Goal: Task Accomplishment & Management: Complete application form

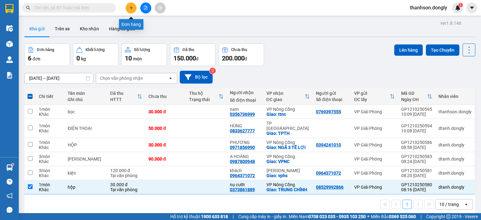
click at [132, 8] on icon "plus" at bounding box center [131, 8] width 4 height 4
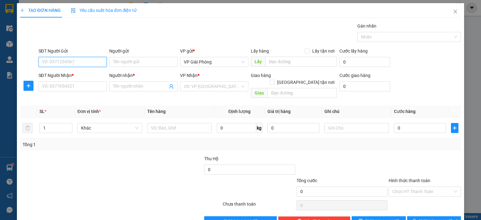
click at [75, 61] on input "SĐT Người Gửi" at bounding box center [73, 62] width 68 height 10
type input "0977074825"
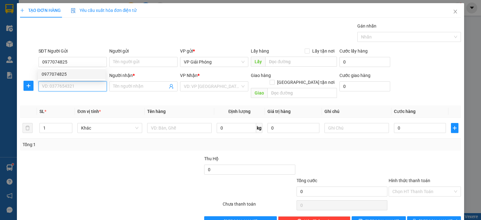
click at [64, 88] on input "SĐT Người Nhận *" at bounding box center [73, 86] width 68 height 10
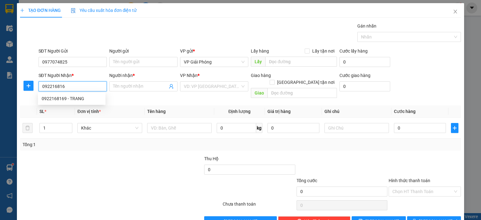
type input "0922168169"
click at [75, 97] on div "0922168169 - TRANG" at bounding box center [72, 98] width 60 height 7
type input "TRANG"
checkbox input "true"
type input "TT [GEOGRAPHIC_DATA]"
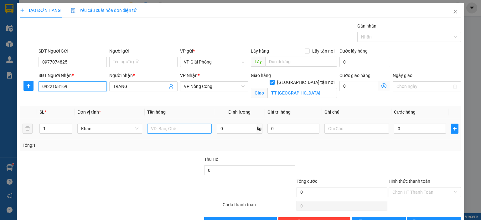
type input "0922168169"
click at [160, 127] on input "text" at bounding box center [179, 129] width 65 height 10
type input "xốp"
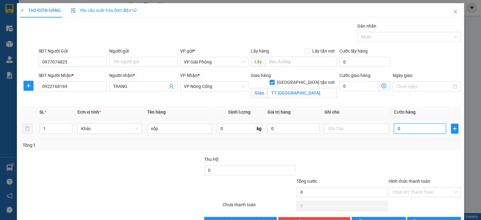
click at [408, 129] on input "0" at bounding box center [420, 129] width 52 height 10
type input "5"
type input "50"
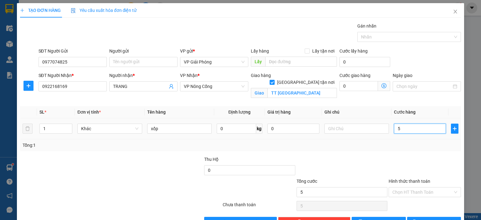
type input "50"
click at [385, 36] on div at bounding box center [406, 37] width 94 height 8
type input "50.000"
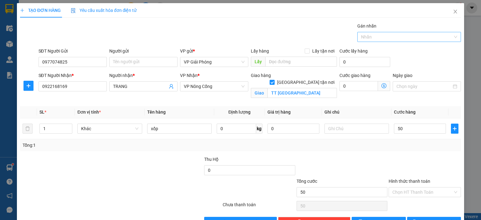
type input "50.000"
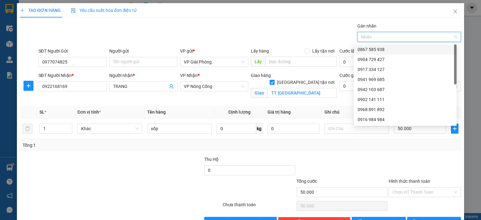
click at [391, 47] on div "0867 585 938" at bounding box center [405, 49] width 95 height 7
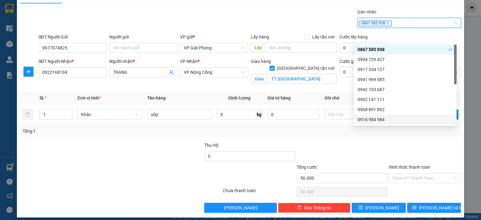
scroll to position [18, 0]
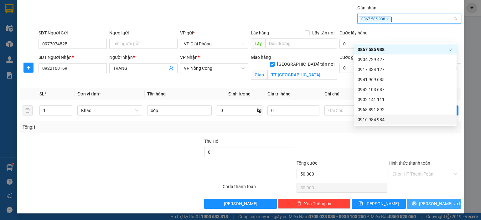
click at [425, 203] on span "[PERSON_NAME] và In" at bounding box center [441, 204] width 44 height 7
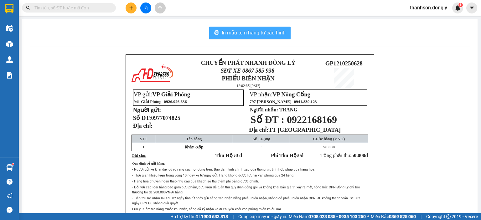
click at [268, 32] on span "In mẫu tem hàng tự cấu hình" at bounding box center [254, 33] width 64 height 8
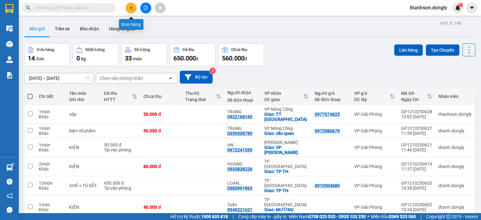
click at [128, 6] on button at bounding box center [131, 8] width 11 height 11
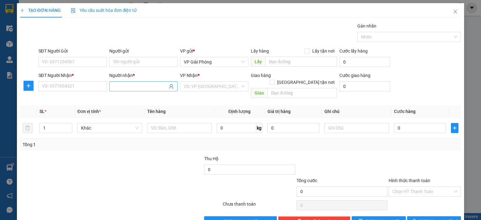
click at [125, 86] on input "Người nhận *" at bounding box center [140, 86] width 55 height 7
type input "c sao"
click at [123, 99] on div "C SAO - 0965497772" at bounding box center [142, 98] width 60 height 7
type input "0965497772"
type input "C SAO"
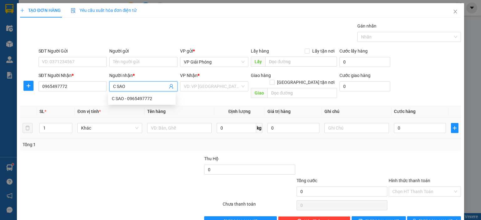
checkbox input "true"
type input "282 hải thượng lãn ông"
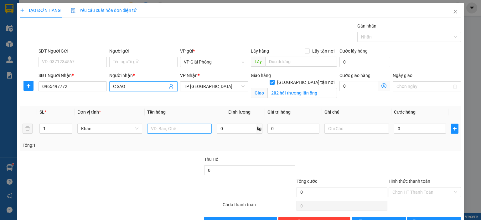
type input "C SAO"
click at [182, 130] on input "text" at bounding box center [179, 129] width 65 height 10
type input "kiện"
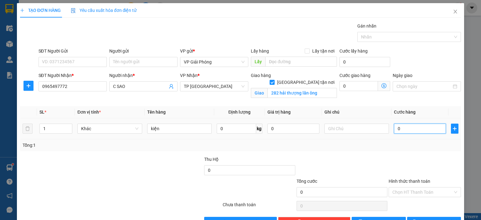
click at [394, 129] on input "0" at bounding box center [420, 129] width 52 height 10
type input "3"
type input "30"
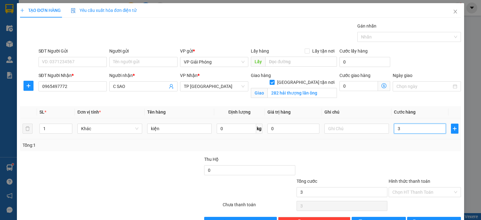
type input "30"
click at [377, 41] on div "Nhãn" at bounding box center [410, 37] width 104 height 10
type input "30.000"
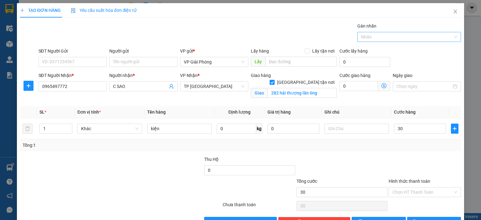
type input "30.000"
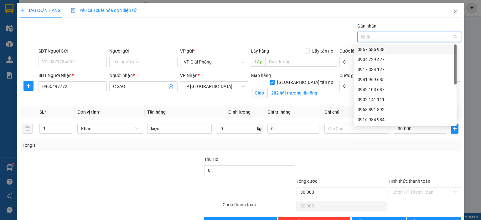
click at [378, 47] on div "0867 585 938" at bounding box center [405, 49] width 95 height 7
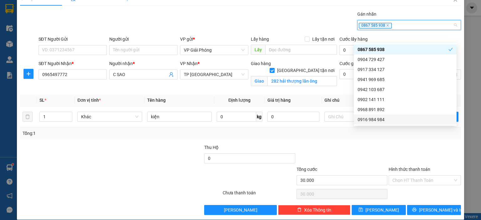
scroll to position [18, 0]
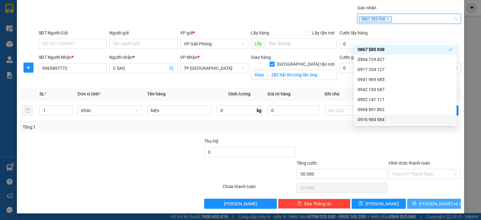
click at [425, 203] on span "[PERSON_NAME] và In" at bounding box center [441, 204] width 44 height 7
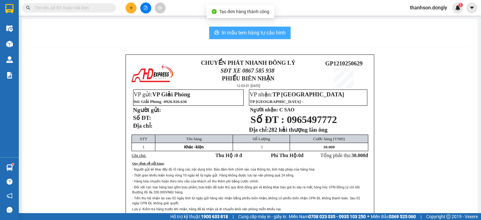
click at [264, 34] on span "In mẫu tem hàng tự cấu hình" at bounding box center [254, 33] width 64 height 8
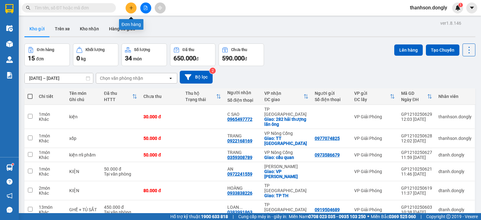
click at [131, 9] on icon "plus" at bounding box center [131, 8] width 4 height 4
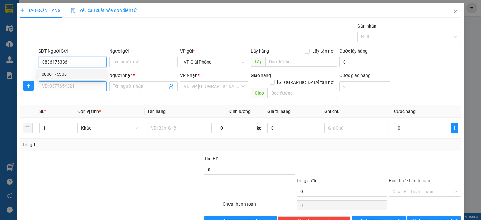
type input "0836175336"
click at [51, 87] on input "SĐT Người Nhận *" at bounding box center [73, 86] width 68 height 10
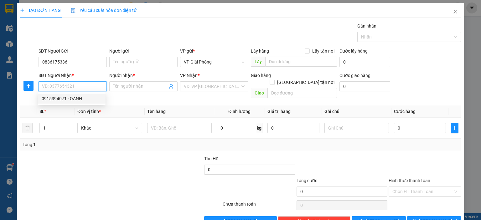
click at [59, 96] on div "0915394071 - OANH" at bounding box center [72, 98] width 60 height 7
type input "0915394071"
type input "OANH"
checkbox input "true"
type input "VP [GEOGRAPHIC_DATA]"
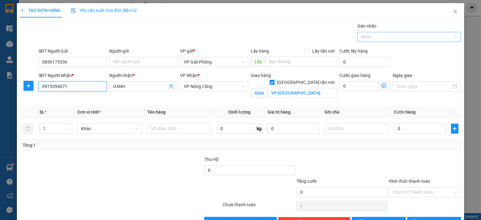
click at [379, 39] on div at bounding box center [406, 37] width 94 height 8
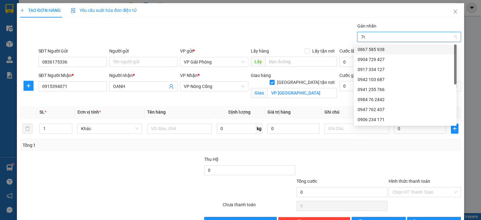
type input "766"
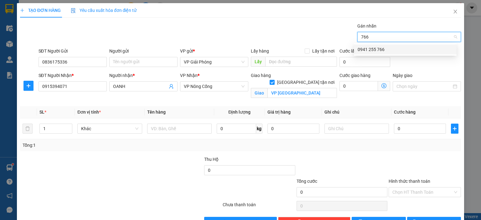
click at [387, 47] on div "0941 255 766" at bounding box center [405, 49] width 95 height 7
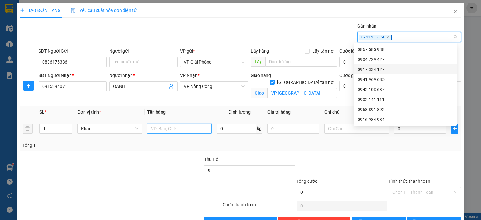
click at [151, 128] on input "text" at bounding box center [179, 129] width 65 height 10
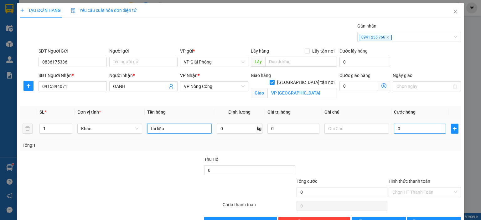
type input "tài liệu"
click at [403, 125] on input "0" at bounding box center [420, 129] width 52 height 10
type input "3"
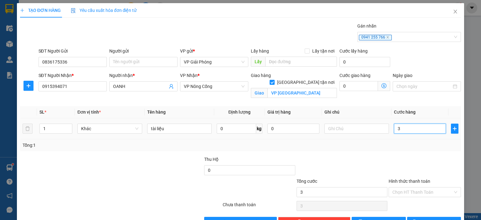
type input "30"
type input "30.000"
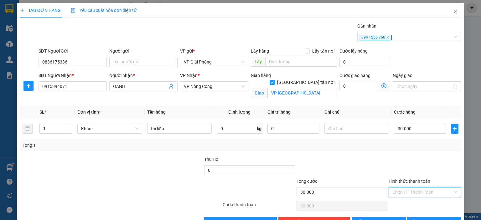
click at [402, 191] on input "Hình thức thanh toán" at bounding box center [423, 192] width 60 height 9
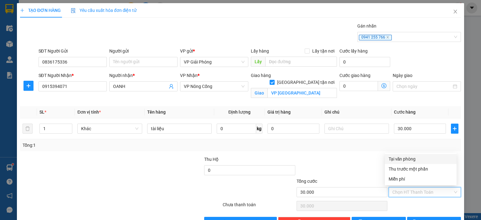
click at [401, 159] on div "Tại văn phòng" at bounding box center [421, 159] width 64 height 7
type input "0"
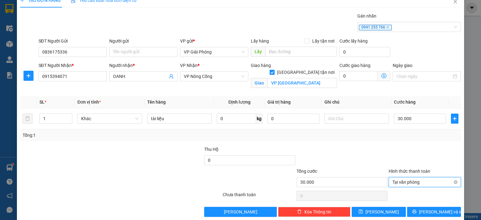
scroll to position [18, 0]
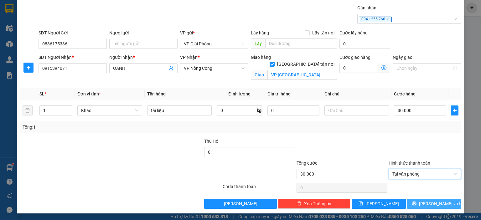
click at [417, 202] on icon "printer" at bounding box center [414, 204] width 4 height 4
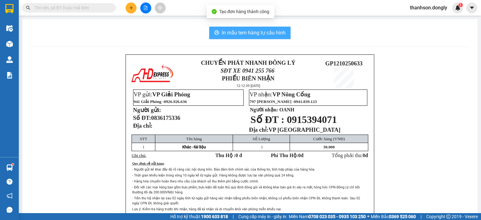
click at [231, 33] on span "In mẫu tem hàng tự cấu hình" at bounding box center [254, 33] width 64 height 8
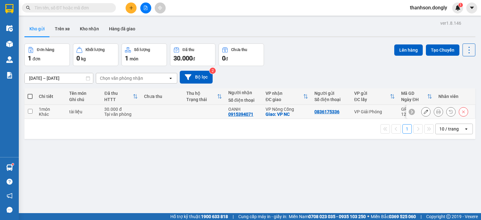
click at [30, 113] on input "checkbox" at bounding box center [30, 111] width 5 height 5
checkbox input "true"
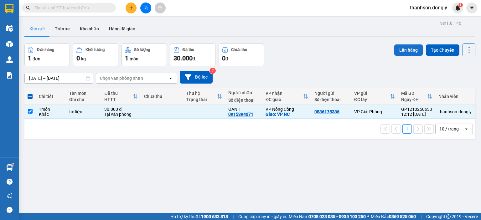
click at [407, 51] on button "Lên hàng" at bounding box center [409, 49] width 29 height 11
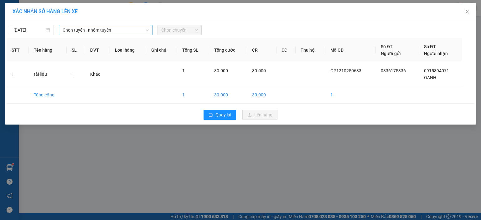
click at [148, 31] on icon "down" at bounding box center [147, 30] width 4 height 4
click at [145, 28] on span "Chọn tuyến - nhóm tuyến" at bounding box center [106, 29] width 86 height 9
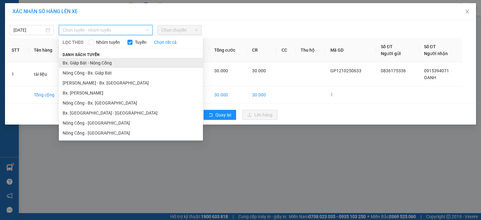
click at [124, 58] on li "Bx. Giáp Bát - Nông Cống" at bounding box center [131, 63] width 144 height 10
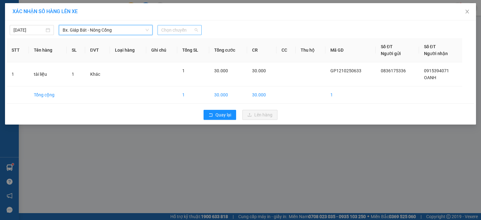
click at [187, 30] on span "Chọn chuyến" at bounding box center [179, 29] width 37 height 9
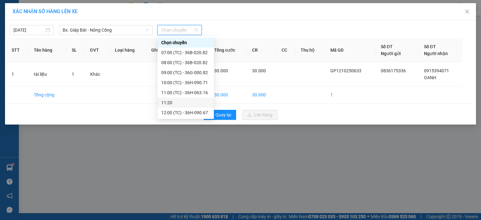
scroll to position [31, 0]
click at [171, 100] on div "13:00 (TC) - 36H-090.77" at bounding box center [185, 101] width 49 height 7
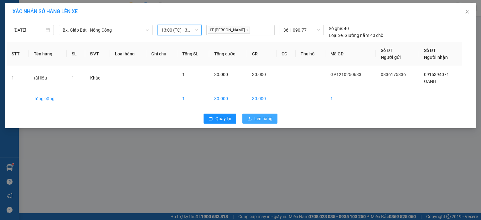
click at [254, 119] on button "Lên hàng" at bounding box center [260, 119] width 35 height 10
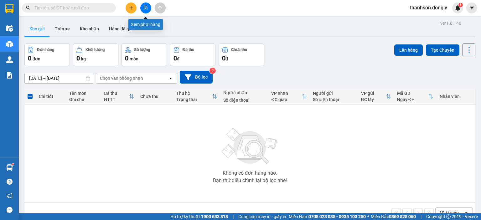
click at [147, 6] on icon "file-add" at bounding box center [146, 8] width 4 height 4
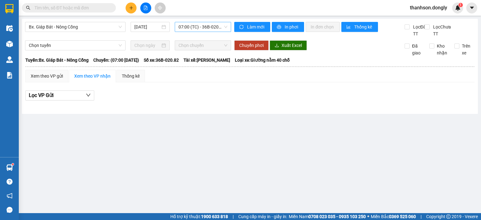
click at [204, 29] on span "07:00 (TC) - 36B-020.82" at bounding box center [203, 26] width 49 height 9
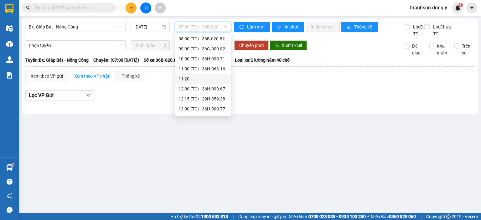
scroll to position [31, 0]
click at [93, 144] on main "Bx. Giáp Bát - Nông Cống 12/10/2025 07:00 (TC) - 36B-020.82 Làm mới In phơi In …" at bounding box center [240, 106] width 481 height 213
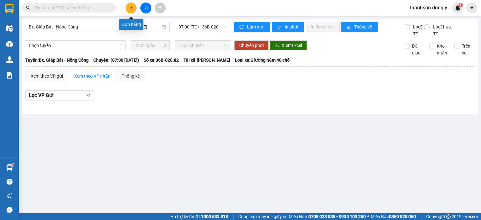
click at [129, 7] on icon "plus" at bounding box center [131, 8] width 4 height 4
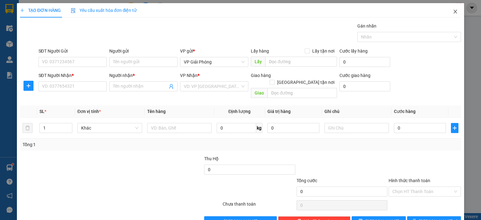
click at [453, 12] on icon "close" at bounding box center [455, 11] width 5 height 5
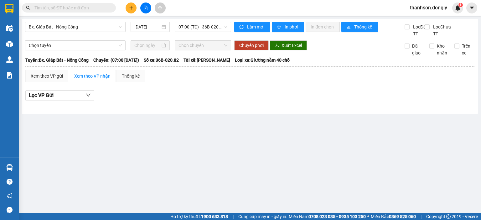
click at [144, 6] on icon "file-add" at bounding box center [145, 8] width 3 height 4
click at [144, 10] on icon "file-add" at bounding box center [146, 8] width 4 height 4
click at [143, 8] on button at bounding box center [145, 8] width 11 height 11
click at [144, 8] on icon "file-add" at bounding box center [146, 8] width 4 height 4
click at [145, 9] on icon "file-add" at bounding box center [146, 8] width 4 height 4
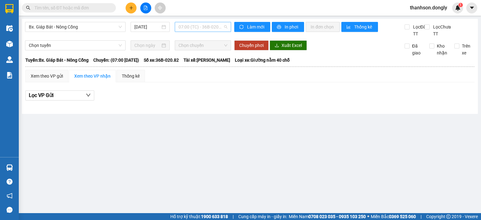
click at [189, 29] on span "07:00 (TC) - 36B-020.82" at bounding box center [203, 26] width 49 height 9
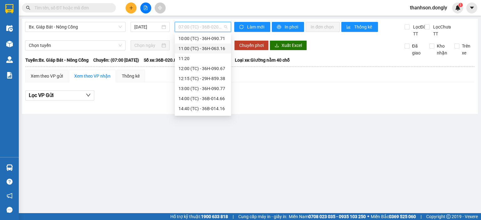
scroll to position [60, 0]
click at [212, 59] on div "12:15 (TC) - 29H-859.38" at bounding box center [203, 59] width 49 height 7
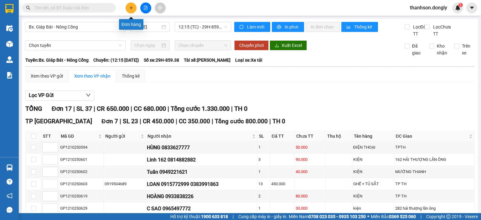
click at [133, 6] on icon "plus" at bounding box center [131, 8] width 4 height 4
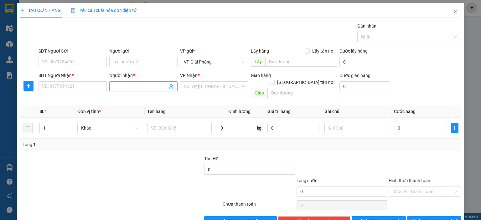
click at [115, 87] on input "Người nhận *" at bounding box center [140, 86] width 55 height 7
type input "C OANH"
click at [83, 85] on input "SĐT Người Nhận *" at bounding box center [73, 86] width 68 height 10
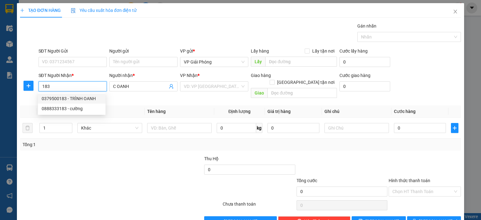
click at [80, 98] on div "0379500183 - TRÌNH OANH" at bounding box center [72, 98] width 60 height 7
type input "0379500183"
type input "TRÌNH OANH"
checkbox input "true"
type input "CÔNG LIÊM"
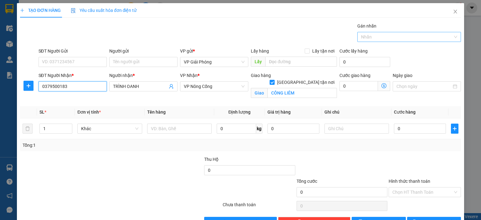
click at [384, 39] on div at bounding box center [406, 37] width 94 height 8
type input "0379500183"
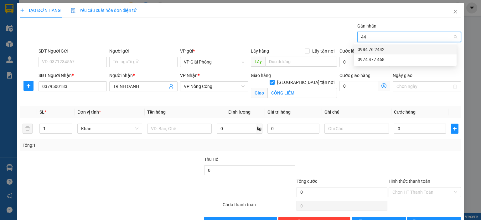
type input "4"
type input "766"
click at [385, 51] on div "0941 255 766" at bounding box center [405, 49] width 95 height 7
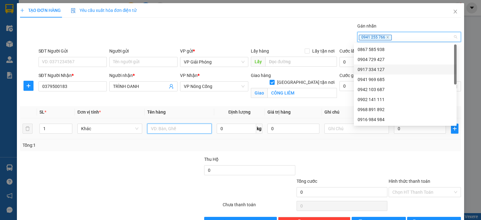
click at [165, 128] on input "text" at bounding box center [179, 129] width 65 height 10
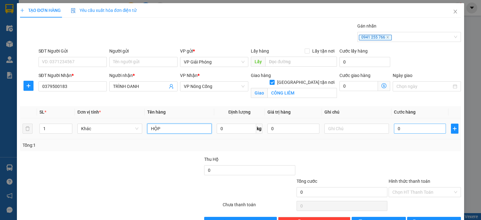
type input "HỘP"
click at [415, 128] on input "0" at bounding box center [420, 129] width 52 height 10
type input "3"
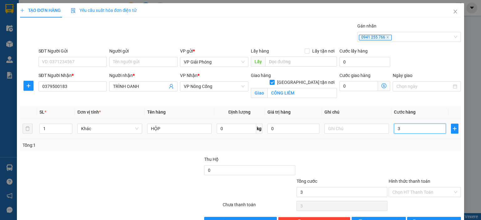
type input "30"
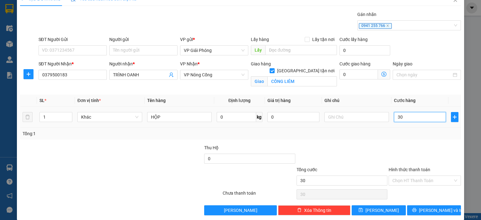
scroll to position [18, 0]
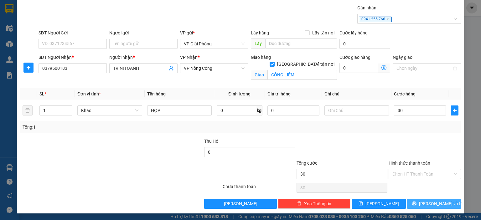
type input "30.000"
click at [411, 202] on button "[PERSON_NAME] và In" at bounding box center [434, 204] width 54 height 10
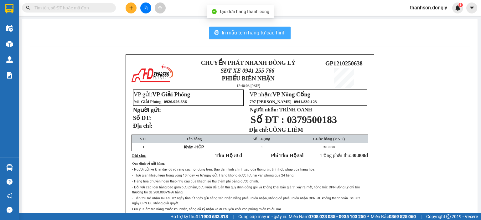
click at [226, 34] on span "In mẫu tem hàng tự cấu hình" at bounding box center [254, 33] width 64 height 8
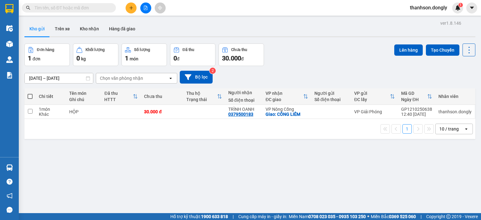
click at [29, 95] on span at bounding box center [30, 96] width 5 height 5
click at [30, 93] on input "checkbox" at bounding box center [30, 93] width 0 height 0
checkbox input "true"
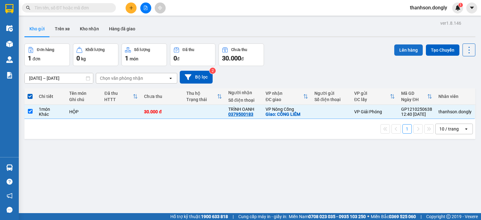
click at [408, 50] on button "Lên hàng" at bounding box center [409, 49] width 29 height 11
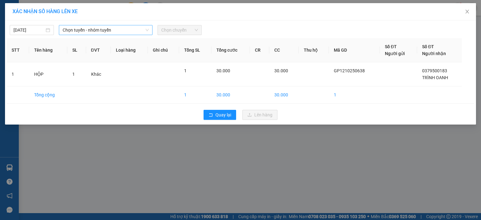
click at [134, 28] on span "Chọn tuyến - nhóm tuyến" at bounding box center [106, 29] width 86 height 9
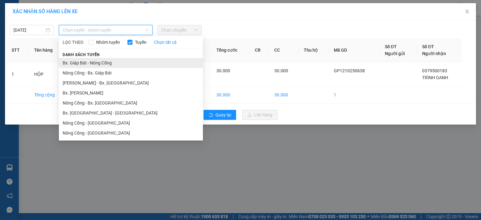
click at [124, 60] on li "Bx. Giáp Bát - Nông Cống" at bounding box center [131, 63] width 144 height 10
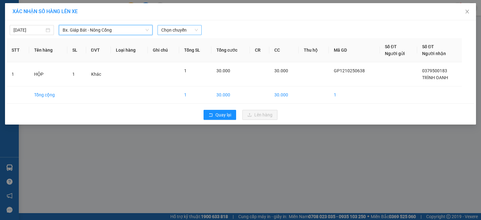
click at [185, 30] on span "Chọn chuyến" at bounding box center [179, 29] width 37 height 9
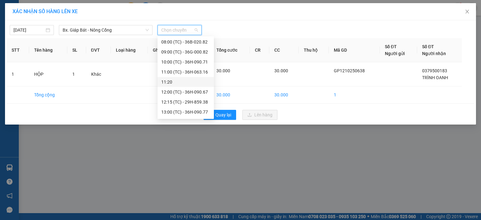
scroll to position [31, 0]
click at [176, 101] on div "13:00 (TC) - 36H-090.77" at bounding box center [185, 101] width 49 height 7
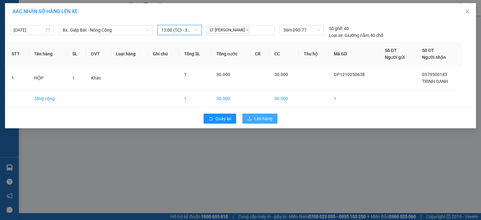
click at [248, 118] on icon "upload" at bounding box center [250, 119] width 4 height 4
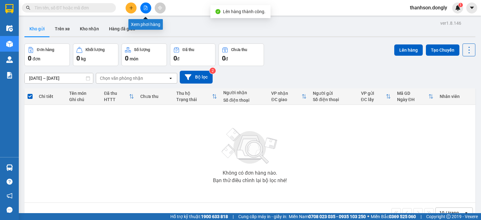
click at [148, 10] on button at bounding box center [145, 8] width 11 height 11
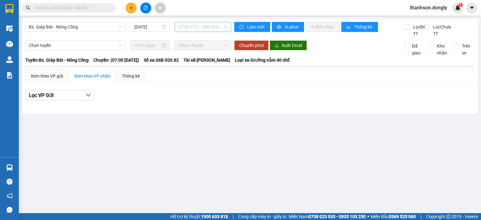
click at [181, 26] on span "07:00 (TC) - 36B-020.82" at bounding box center [203, 26] width 49 height 9
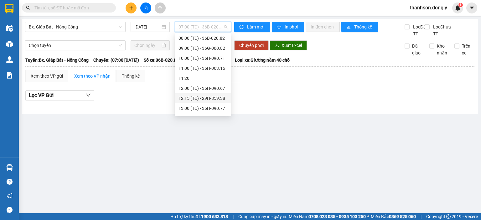
scroll to position [31, 0]
click at [205, 95] on div "13:00 (TC) - 36H-090.77" at bounding box center [203, 98] width 49 height 7
